Goal: Task Accomplishment & Management: Use online tool/utility

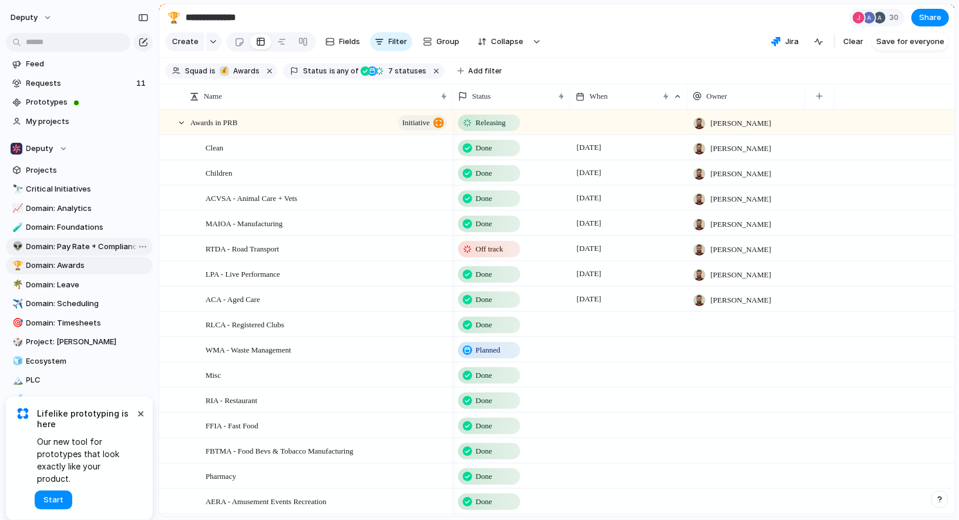
click at [99, 246] on span "Domain: Pay Rate + Compliance" at bounding box center [87, 247] width 122 height 12
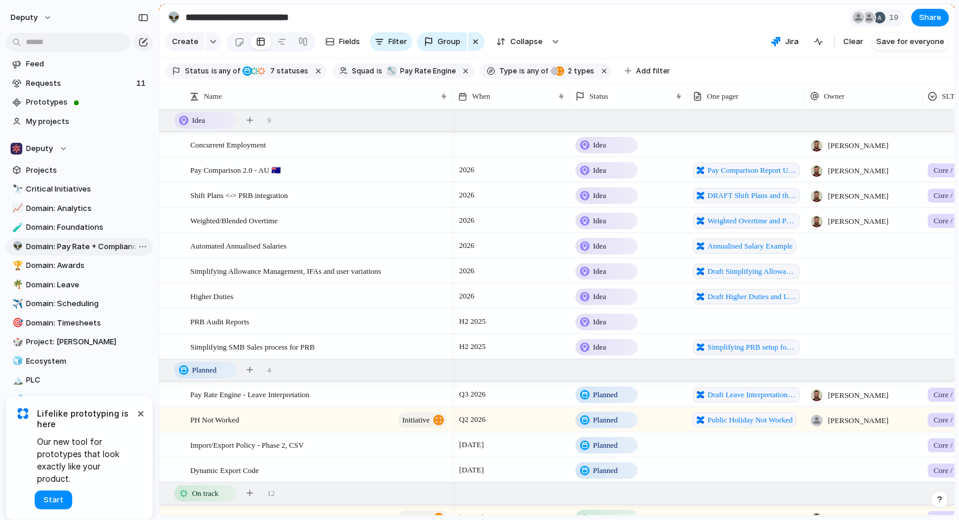
type input "**********"
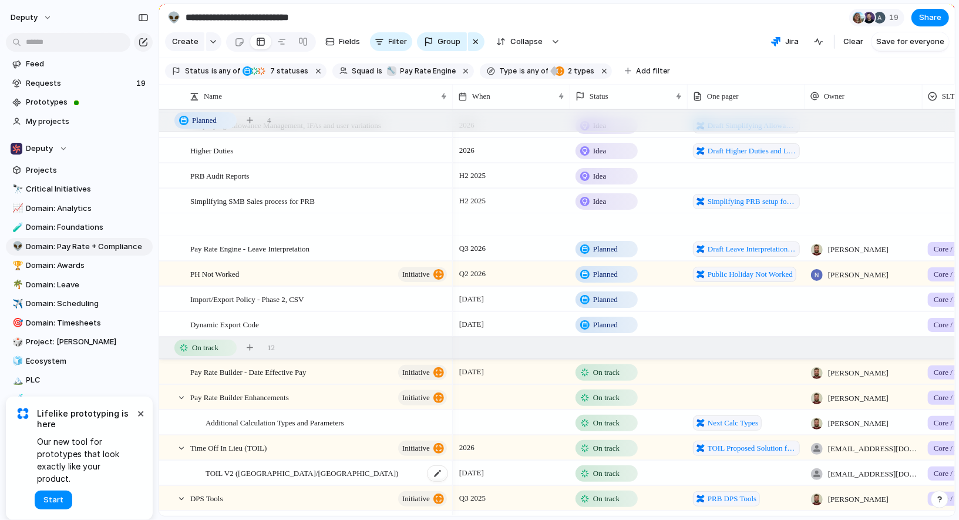
scroll to position [294, 0]
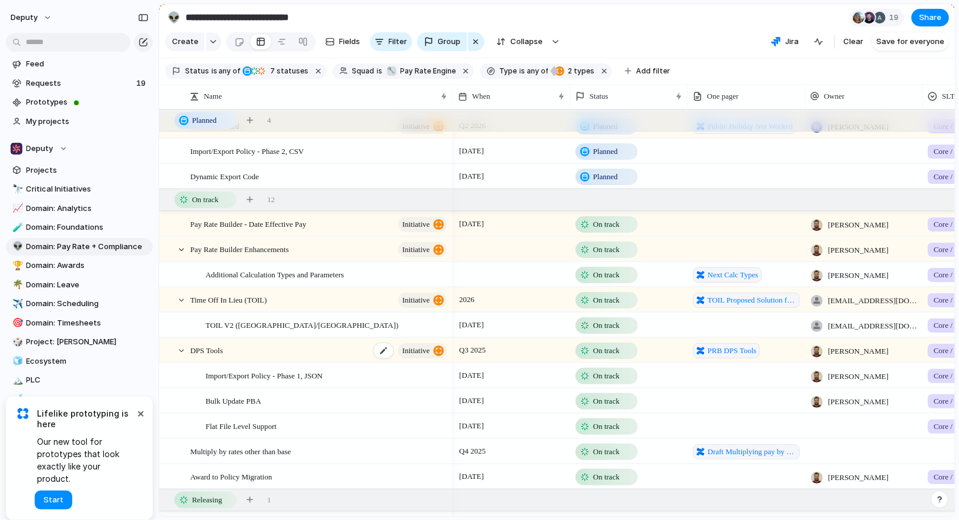
click at [213, 348] on span "DPS Tools" at bounding box center [206, 350] width 33 height 14
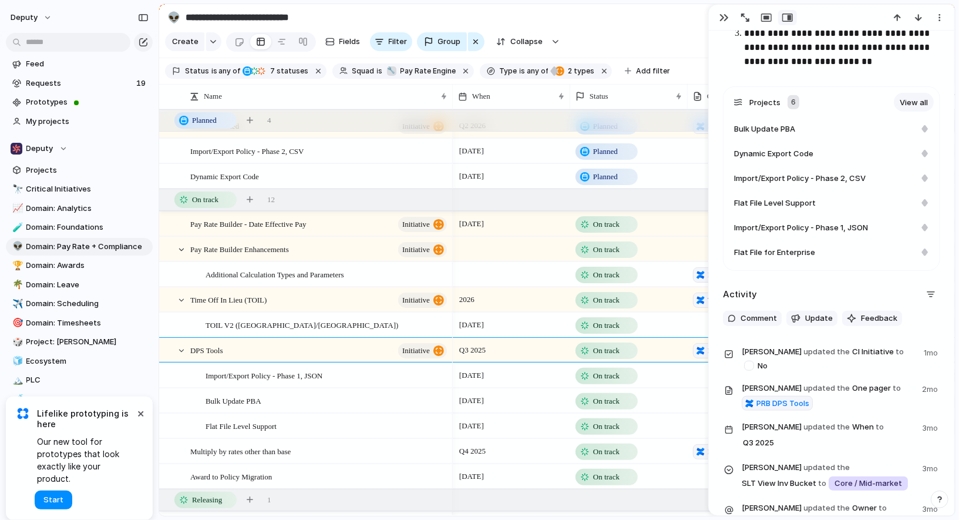
scroll to position [525, 0]
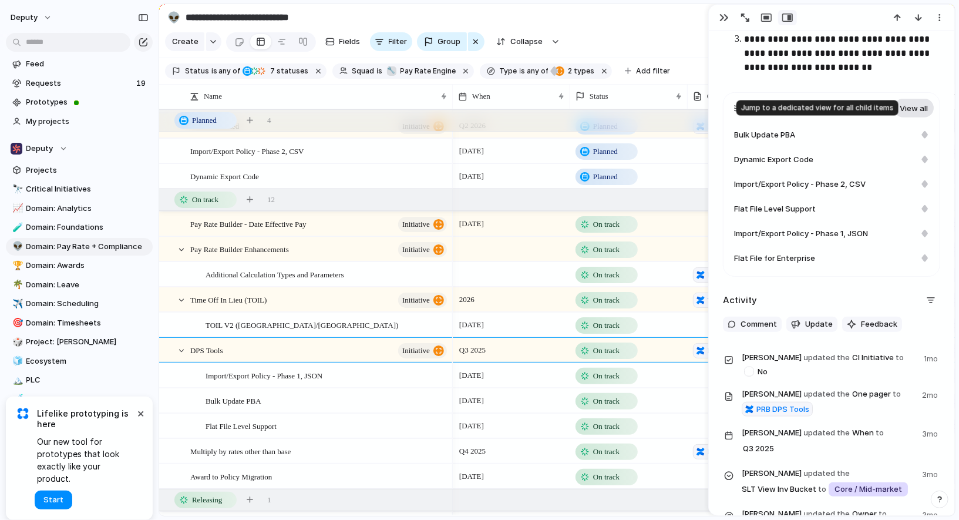
click at [902, 110] on link "View all" at bounding box center [914, 108] width 40 height 19
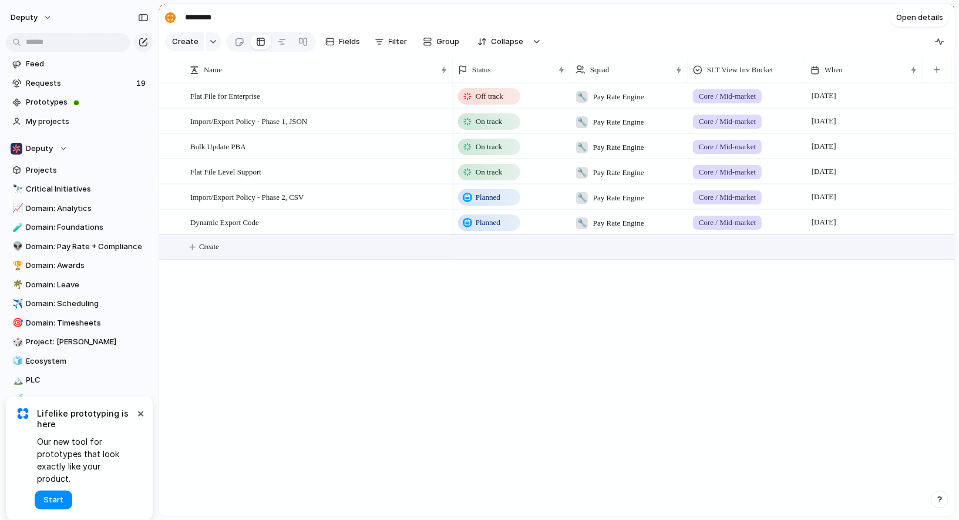
click at [314, 249] on button "Create" at bounding box center [572, 247] width 802 height 24
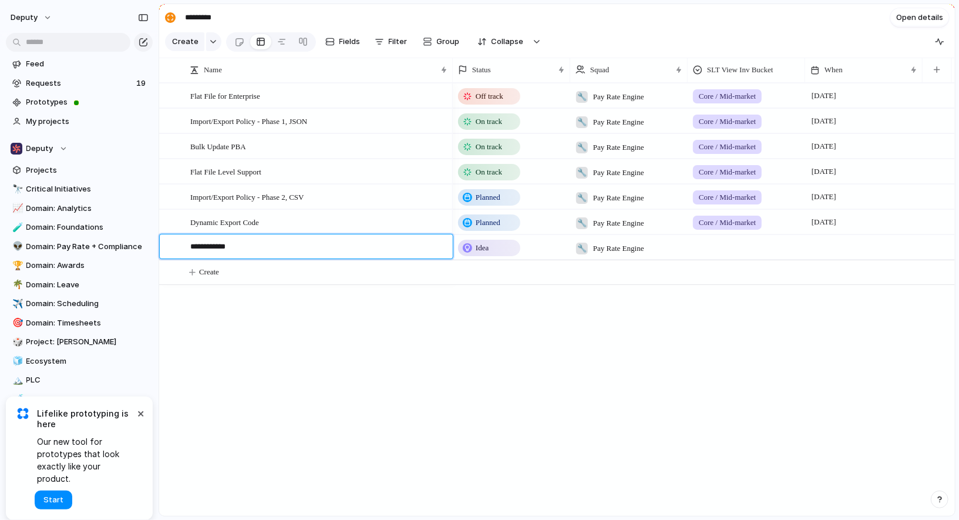
type textarea "**********"
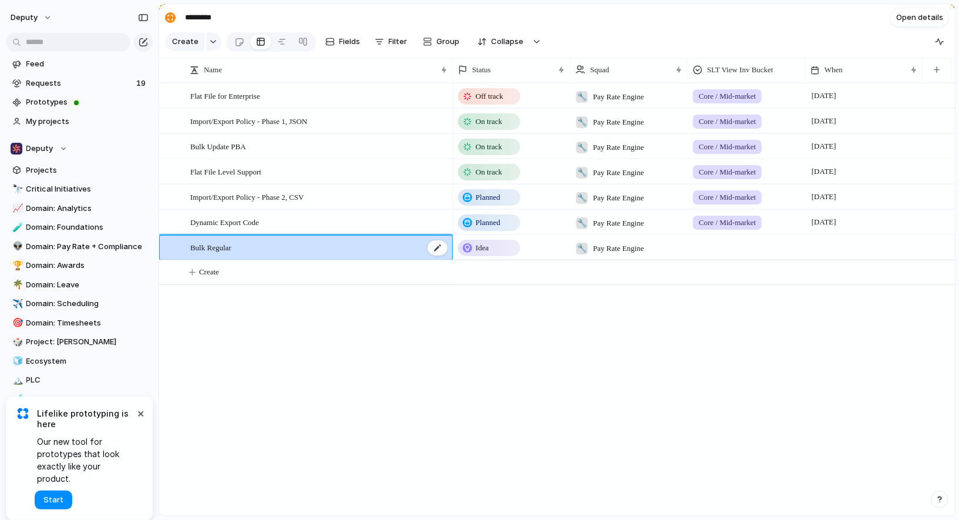
click at [310, 254] on div "Bulk Regular" at bounding box center [319, 248] width 258 height 24
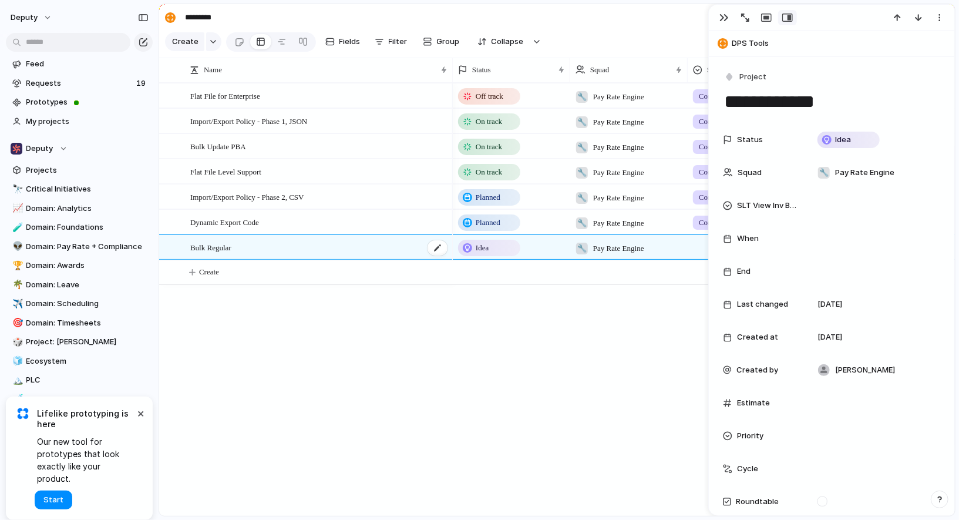
click at [310, 254] on div "Bulk Regular" at bounding box center [319, 248] width 258 height 24
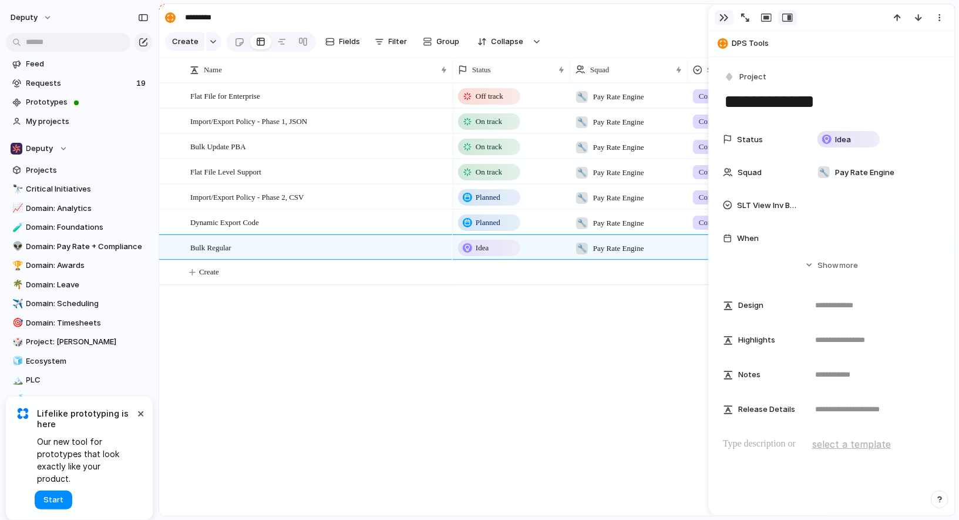
click at [728, 15] on button "button" at bounding box center [724, 17] width 19 height 15
